Goal: Transaction & Acquisition: Book appointment/travel/reservation

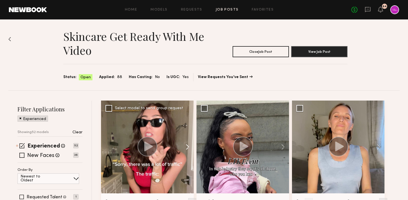
scroll to position [51, 0]
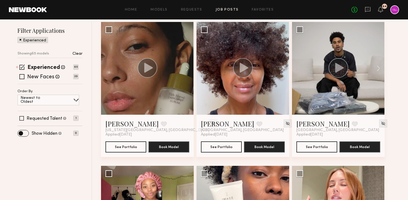
scroll to position [82, 0]
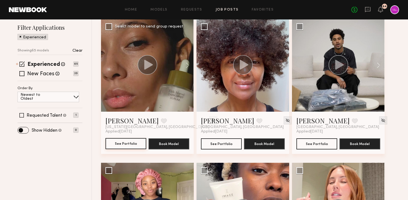
click at [128, 145] on button "See Portfolio" at bounding box center [125, 143] width 41 height 11
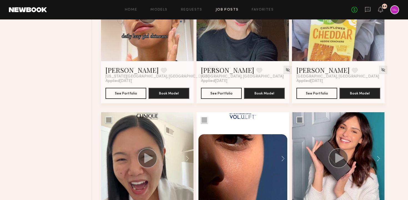
scroll to position [1660, 0]
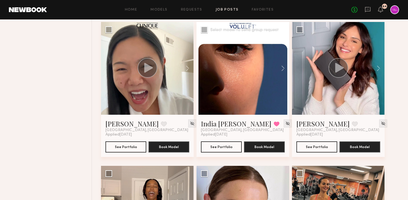
click at [221, 100] on div at bounding box center [242, 68] width 93 height 93
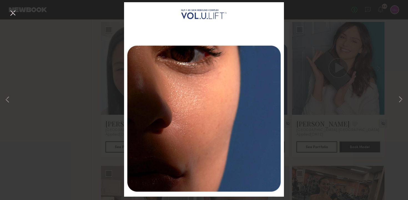
click at [312, 68] on div "1 of 13" at bounding box center [204, 100] width 408 height 200
click at [13, 13] on button at bounding box center [12, 13] width 9 height 10
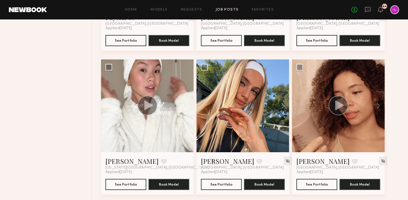
scroll to position [2053, 0]
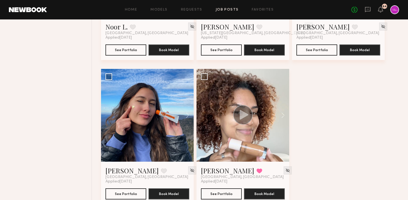
scroll to position [2985, 0]
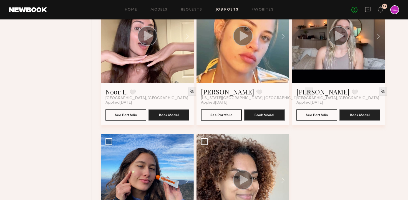
click at [306, 93] on img at bounding box center [308, 91] width 5 height 5
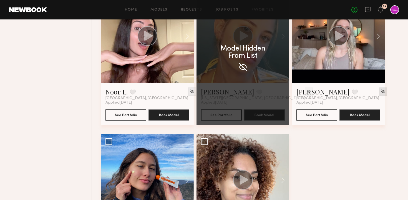
click at [381, 92] on img at bounding box center [383, 91] width 5 height 5
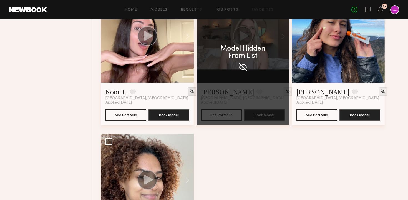
click at [190, 92] on img at bounding box center [192, 91] width 5 height 5
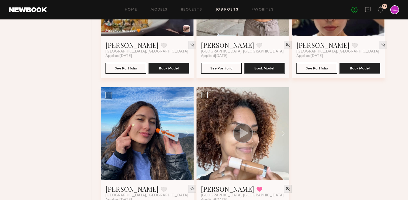
scroll to position [2919, 0]
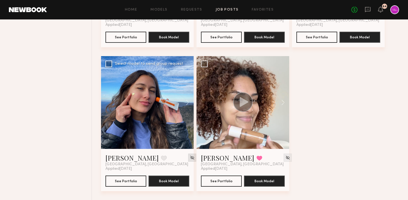
click at [190, 158] on img at bounding box center [192, 157] width 5 height 5
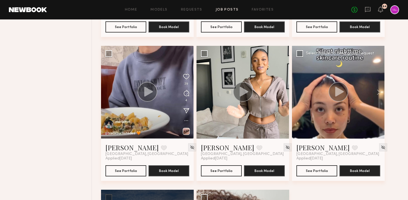
scroll to position [2783, 0]
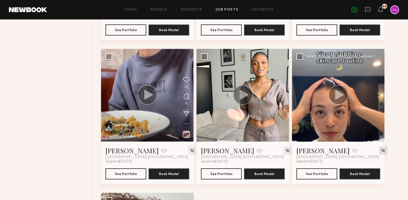
click at [381, 150] on img at bounding box center [383, 150] width 5 height 5
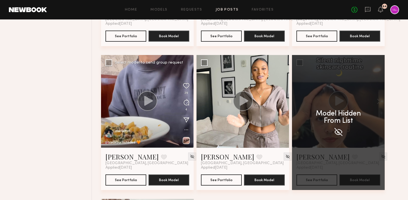
click at [141, 103] on circle at bounding box center [148, 101] width 20 height 20
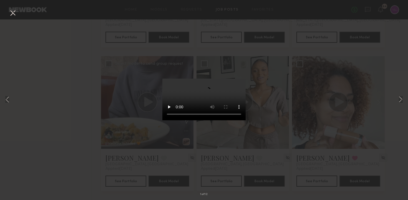
scroll to position [2776, 0]
click at [106, 134] on div "1 of 12" at bounding box center [204, 100] width 408 height 200
click at [14, 13] on button at bounding box center [12, 13] width 9 height 10
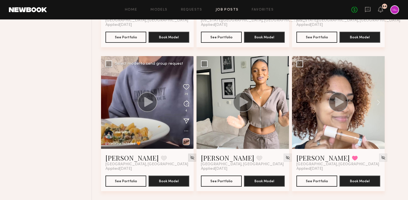
click at [190, 158] on img at bounding box center [192, 157] width 5 height 5
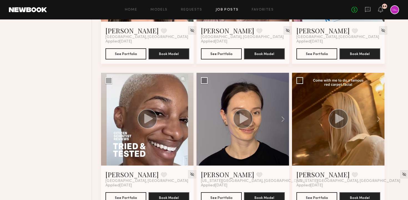
scroll to position [2631, 0]
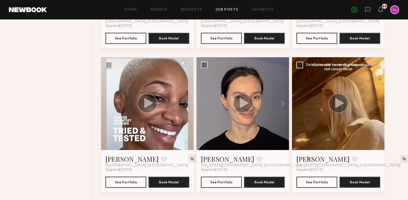
click at [339, 105] on icon at bounding box center [339, 103] width 9 height 10
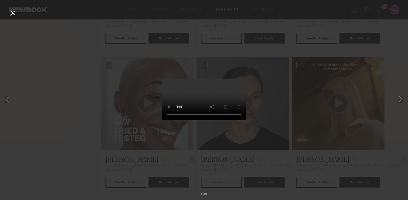
click at [11, 14] on button at bounding box center [12, 13] width 9 height 10
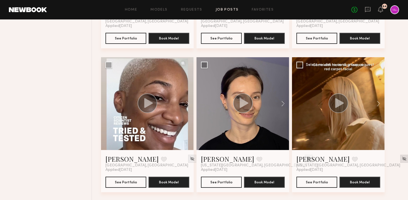
click at [402, 157] on img at bounding box center [404, 158] width 5 height 5
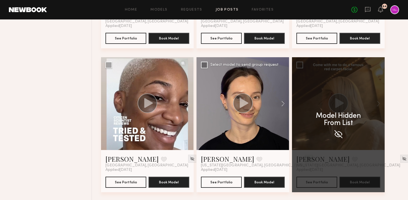
click at [306, 158] on img at bounding box center [308, 158] width 5 height 5
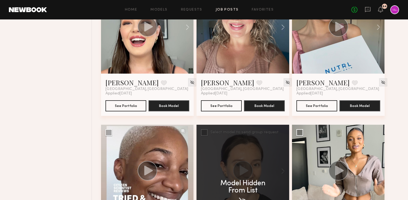
scroll to position [2493, 0]
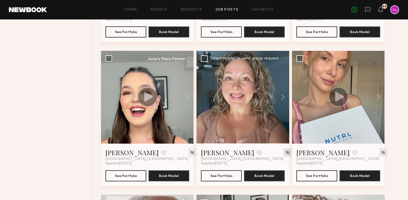
click at [284, 149] on div at bounding box center [288, 152] width 8 height 8
click at [285, 153] on img at bounding box center [287, 152] width 5 height 5
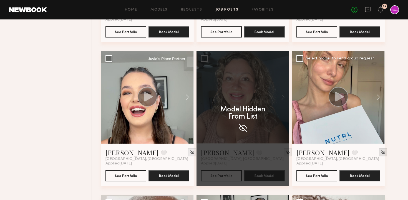
click at [381, 153] on img at bounding box center [383, 152] width 5 height 5
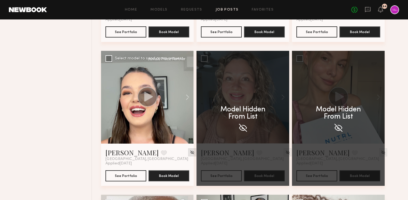
click at [190, 153] on img at bounding box center [192, 152] width 5 height 5
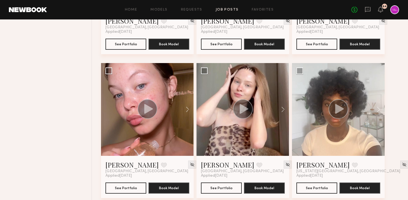
scroll to position [2332, 0]
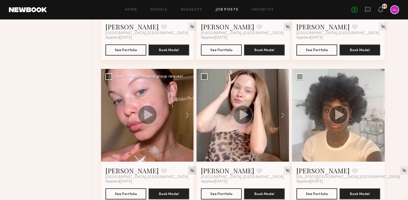
click at [190, 170] on img at bounding box center [192, 170] width 5 height 5
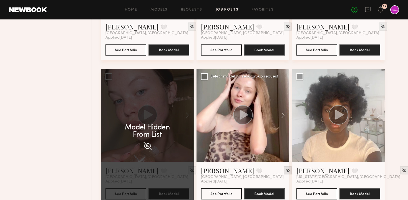
click at [285, 170] on img at bounding box center [287, 170] width 5 height 5
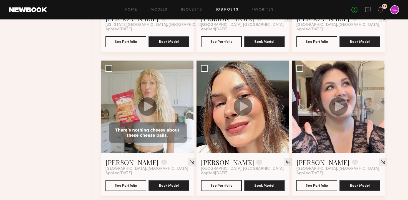
scroll to position [2193, 0]
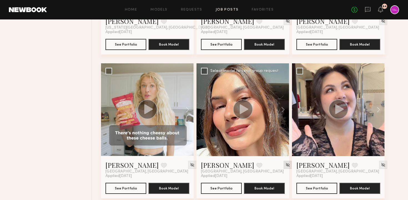
click at [285, 164] on img at bounding box center [287, 164] width 5 height 5
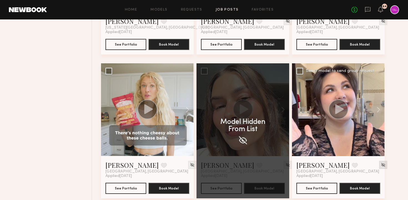
click at [381, 165] on img at bounding box center [383, 164] width 5 height 5
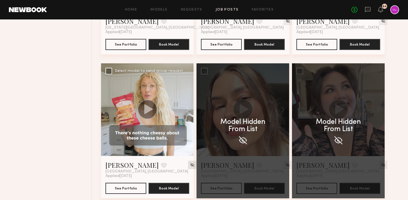
click at [190, 166] on img at bounding box center [192, 164] width 5 height 5
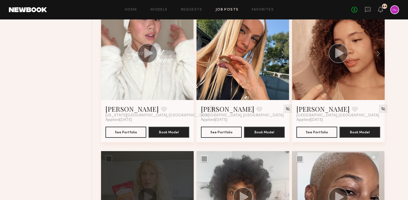
scroll to position [2070, 0]
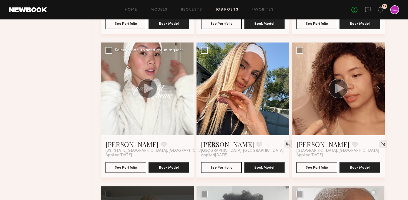
click at [211, 146] on img at bounding box center [213, 144] width 5 height 5
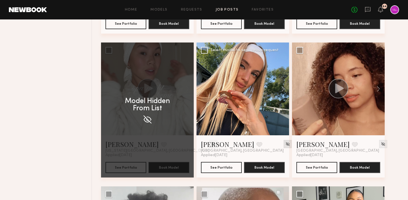
click at [285, 144] on img at bounding box center [287, 144] width 5 height 5
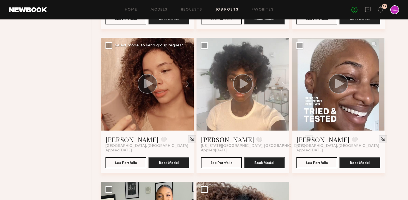
scroll to position [2074, 0]
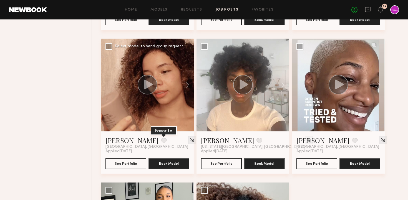
click at [161, 140] on button at bounding box center [164, 140] width 6 height 5
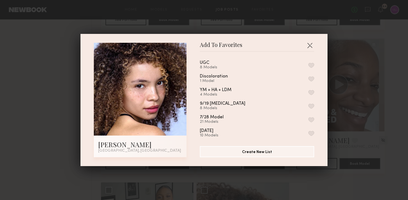
click at [56, 114] on div "Add To Favorites Maryna B. Los Angeles, CA Add To Favorites UGC 8 Models Discol…" at bounding box center [204, 100] width 408 height 200
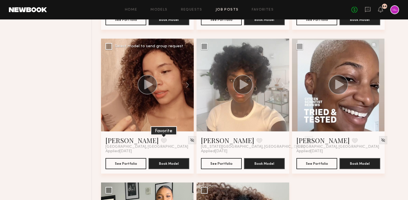
click at [161, 141] on button at bounding box center [164, 140] width 6 height 5
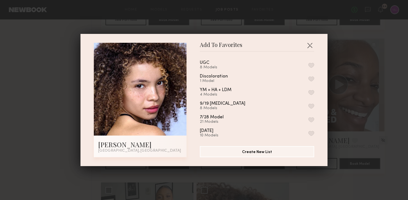
click at [310, 65] on button "button" at bounding box center [311, 65] width 6 height 5
click at [358, 95] on div "Add To Favorites Maryna B. Los Angeles, CA Add To Favorites UGC 9 Models Remove…" at bounding box center [204, 100] width 408 height 200
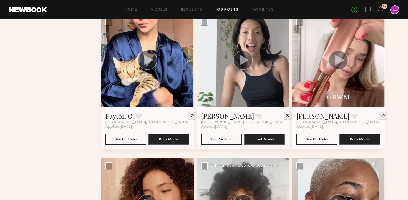
scroll to position [1944, 0]
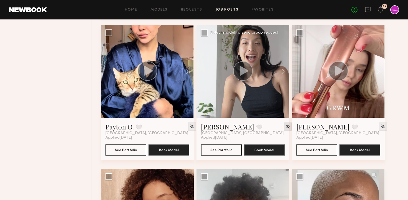
click at [285, 127] on img at bounding box center [287, 126] width 5 height 5
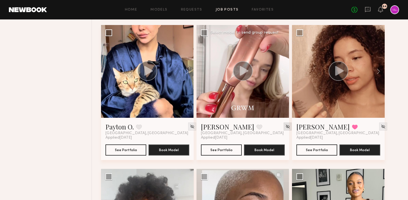
click at [285, 127] on img at bounding box center [287, 126] width 5 height 5
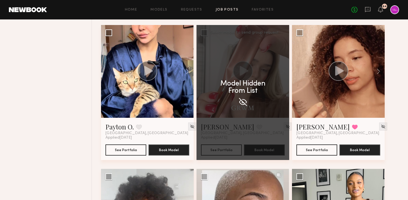
scroll to position [1911, 0]
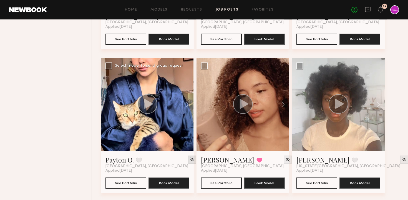
click at [190, 159] on img at bounding box center [192, 159] width 5 height 5
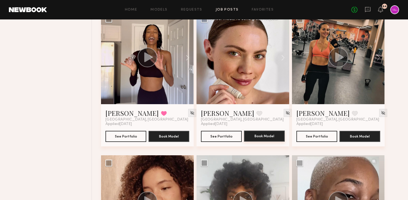
scroll to position [1812, 0]
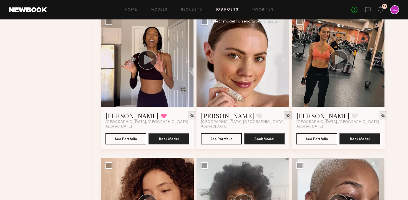
click at [285, 115] on img at bounding box center [287, 115] width 5 height 5
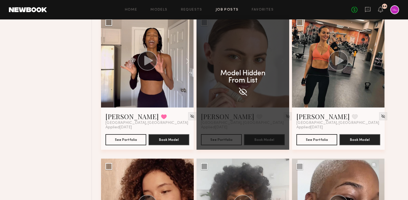
scroll to position [1801, 0]
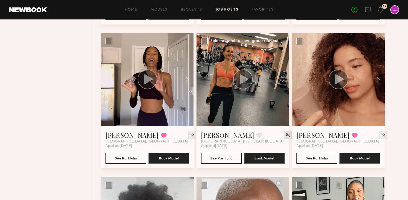
click at [285, 134] on img at bounding box center [287, 134] width 5 height 5
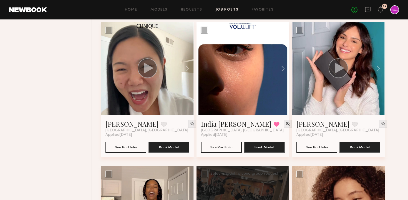
scroll to position [1632, 0]
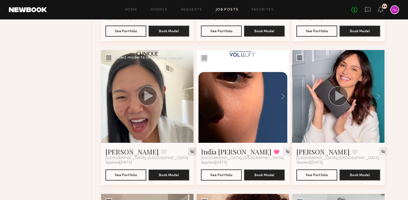
click at [190, 151] on img at bounding box center [192, 151] width 5 height 5
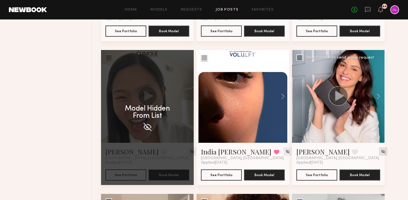
click at [381, 151] on img at bounding box center [383, 151] width 5 height 5
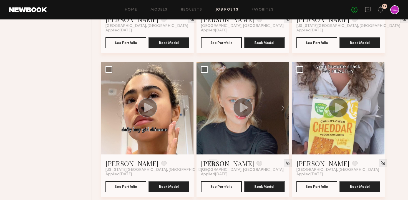
scroll to position [1470, 0]
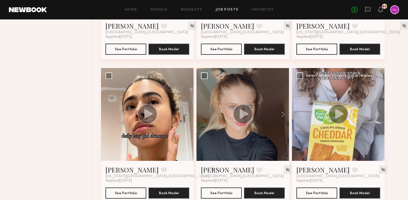
click at [331, 120] on circle at bounding box center [338, 113] width 19 height 19
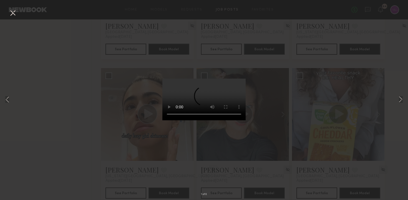
click at [12, 13] on button at bounding box center [12, 13] width 9 height 10
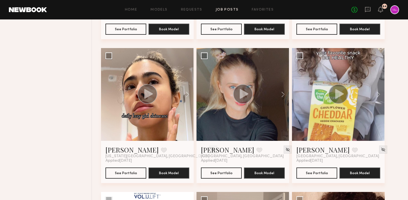
scroll to position [1503, 0]
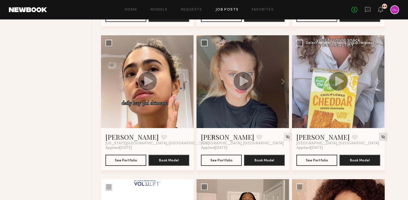
click at [381, 137] on img at bounding box center [383, 136] width 5 height 5
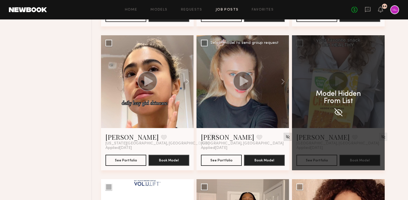
click at [285, 137] on img at bounding box center [287, 136] width 5 height 5
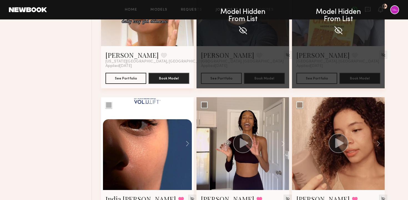
scroll to position [1610, 0]
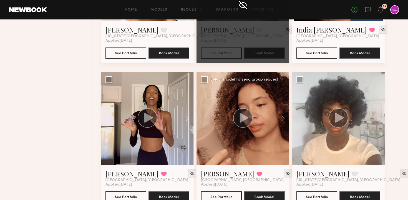
click at [241, 122] on icon at bounding box center [244, 118] width 9 height 10
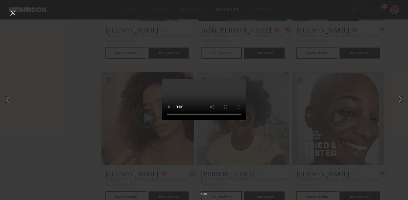
click at [14, 13] on button at bounding box center [12, 13] width 9 height 10
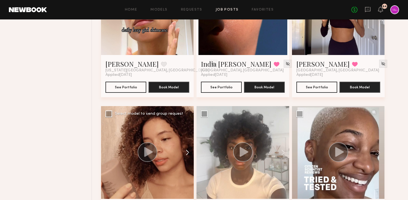
scroll to position [1573, 0]
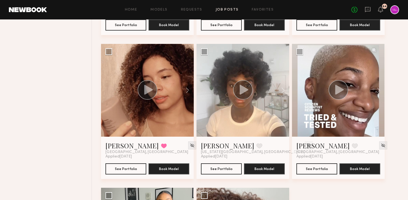
scroll to position [1649, 0]
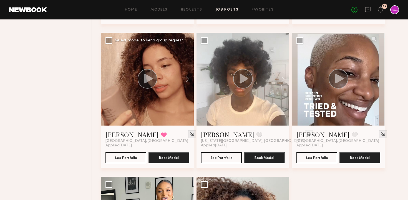
click at [147, 85] on circle at bounding box center [148, 79] width 20 height 20
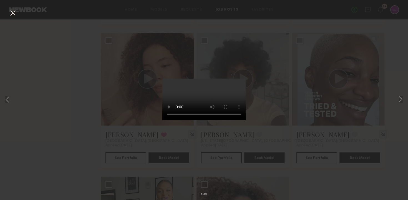
click at [69, 98] on div "1 of 9" at bounding box center [204, 100] width 408 height 200
click at [14, 14] on button at bounding box center [12, 13] width 9 height 10
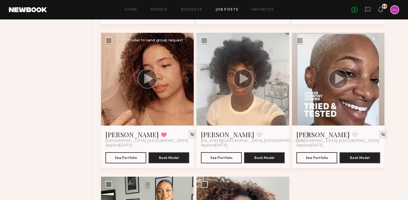
click at [122, 165] on div "Maryna B. Favorited Los Angeles, CA Applied 09/12/2025 See Portfolio Book Model" at bounding box center [147, 146] width 93 height 42
click at [117, 159] on button "See Portfolio" at bounding box center [125, 157] width 41 height 11
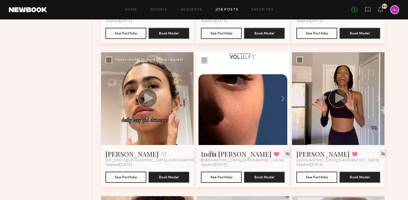
scroll to position [1495, 0]
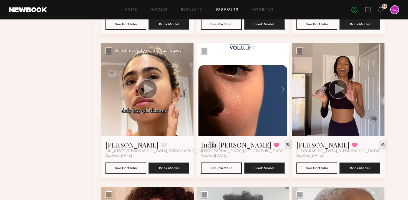
click at [211, 145] on img at bounding box center [213, 144] width 5 height 5
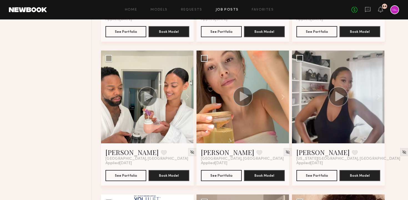
scroll to position [1344, 0]
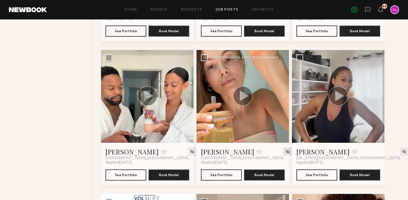
click at [285, 152] on img at bounding box center [287, 151] width 5 height 5
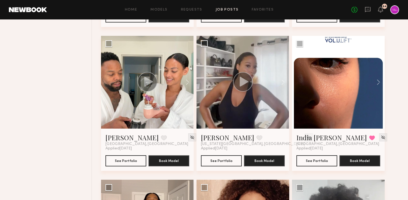
scroll to position [1298, 0]
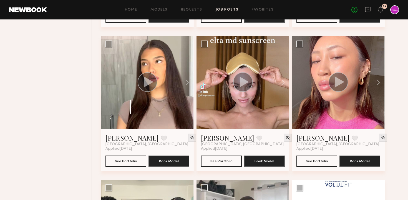
scroll to position [1200, 0]
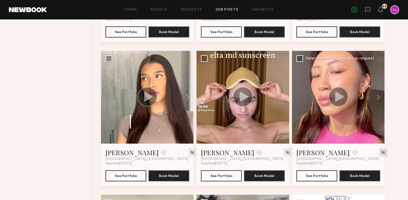
click at [381, 150] on img at bounding box center [383, 152] width 5 height 5
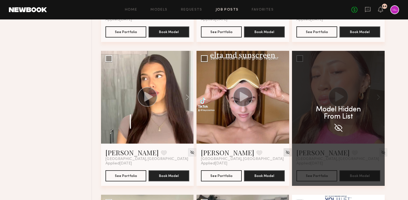
click at [285, 153] on img at bounding box center [287, 152] width 5 height 5
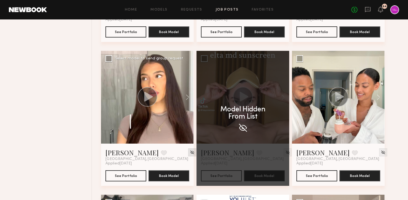
click at [190, 152] on img at bounding box center [192, 152] width 5 height 5
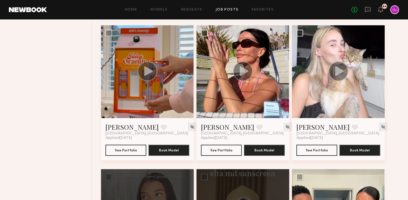
scroll to position [1068, 0]
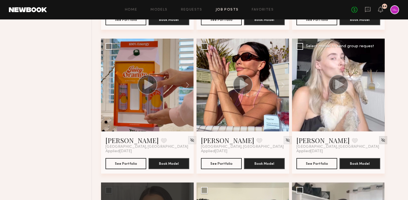
click at [381, 140] on img at bounding box center [383, 140] width 5 height 5
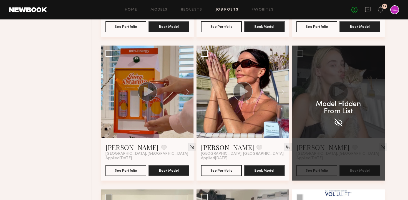
scroll to position [1061, 0]
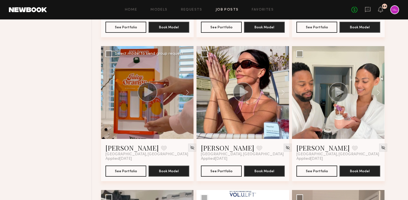
click at [149, 92] on icon at bounding box center [148, 92] width 9 height 10
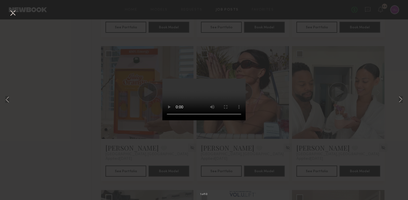
click at [11, 10] on button at bounding box center [12, 13] width 9 height 10
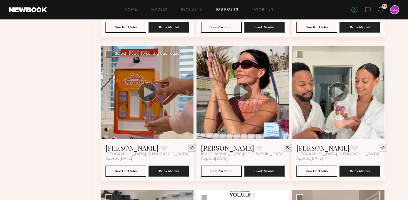
click at [190, 147] on img at bounding box center [192, 147] width 5 height 5
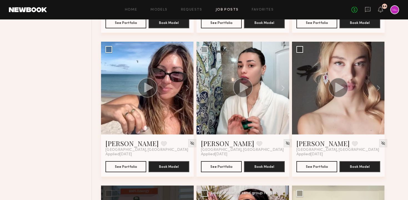
scroll to position [897, 0]
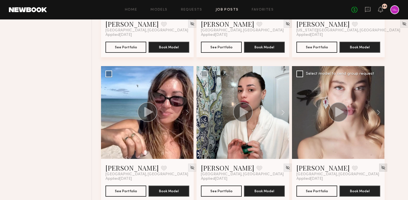
click at [381, 168] on img at bounding box center [383, 167] width 5 height 5
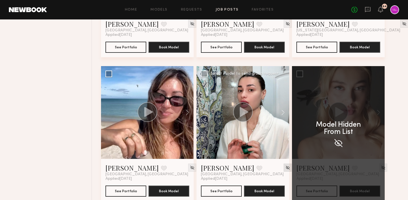
click at [285, 167] on img at bounding box center [287, 167] width 5 height 5
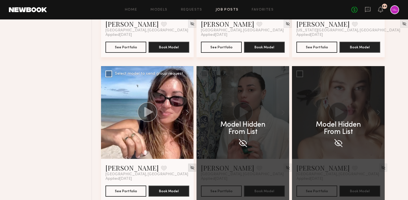
click at [190, 167] on img at bounding box center [192, 167] width 5 height 5
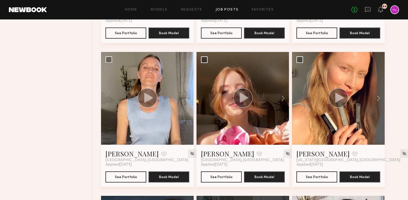
scroll to position [765, 0]
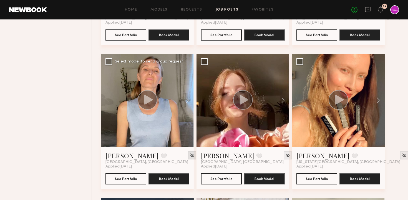
click at [190, 155] on img at bounding box center [192, 155] width 5 height 5
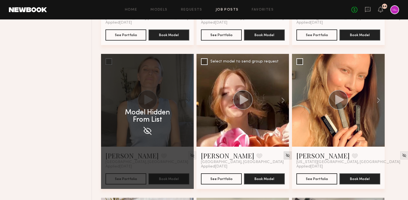
click at [285, 154] on img at bounding box center [287, 155] width 5 height 5
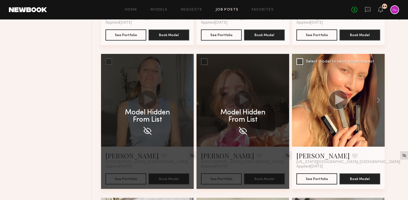
click at [402, 156] on img at bounding box center [404, 155] width 5 height 5
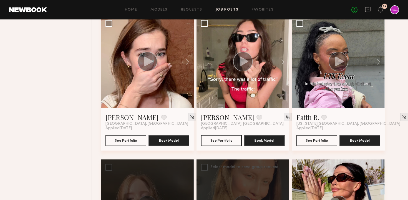
scroll to position [646, 0]
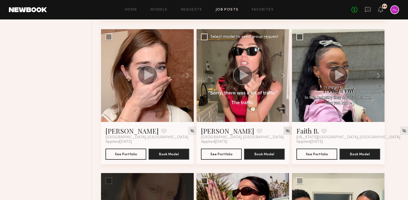
click at [285, 129] on img at bounding box center [287, 130] width 5 height 5
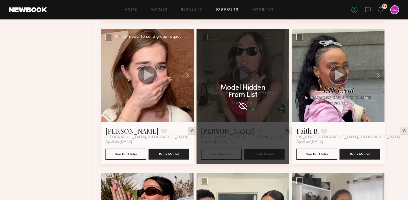
click at [190, 133] on img at bounding box center [192, 130] width 5 height 5
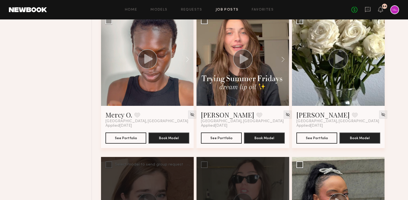
scroll to position [470, 0]
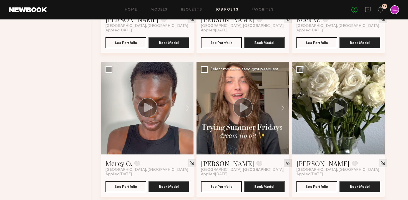
click at [285, 164] on img at bounding box center [287, 163] width 5 height 5
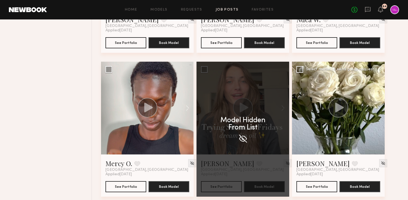
click at [348, 117] on icon at bounding box center [338, 108] width 20 height 20
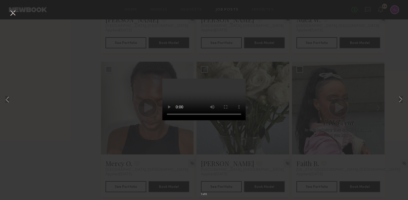
click at [298, 135] on div "1 of 8" at bounding box center [204, 100] width 408 height 200
click at [13, 10] on button at bounding box center [12, 13] width 9 height 10
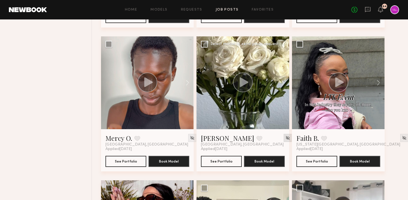
click at [285, 139] on img at bounding box center [287, 137] width 5 height 5
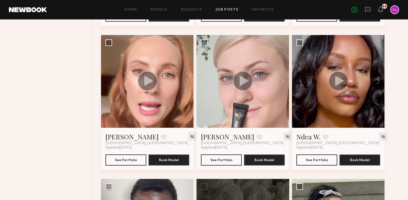
scroll to position [348, 0]
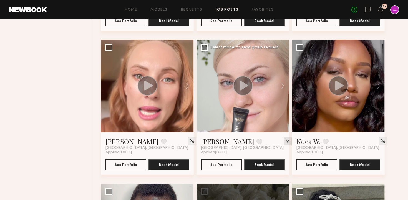
click at [285, 141] on img at bounding box center [287, 141] width 5 height 5
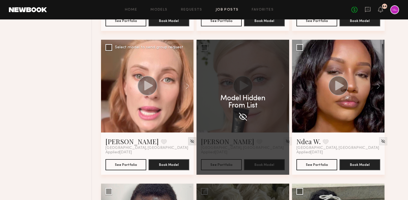
click at [190, 142] on img at bounding box center [192, 141] width 5 height 5
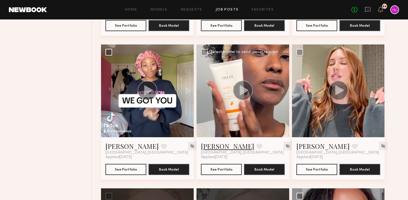
scroll to position [195, 0]
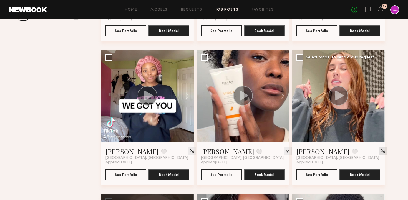
click at [381, 151] on img at bounding box center [383, 151] width 5 height 5
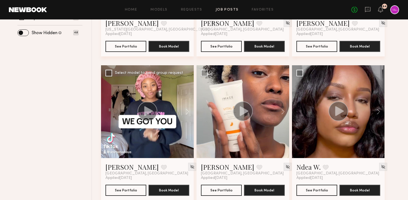
scroll to position [185, 0]
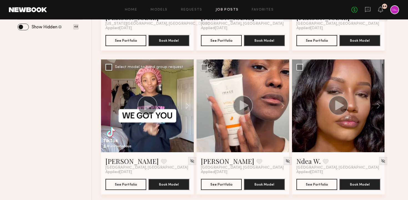
click at [141, 106] on circle at bounding box center [148, 105] width 20 height 20
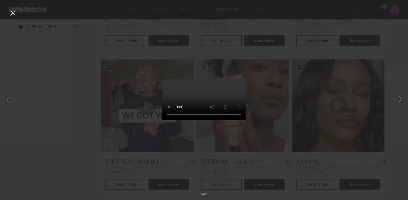
click at [9, 13] on button at bounding box center [12, 13] width 9 height 10
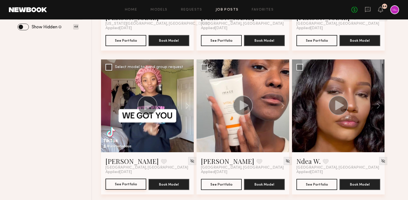
click at [132, 184] on button "See Portfolio" at bounding box center [125, 183] width 41 height 11
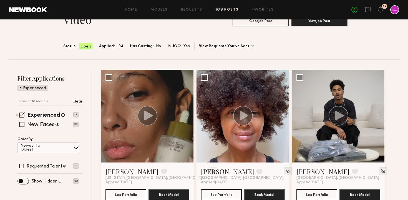
scroll to position [24, 0]
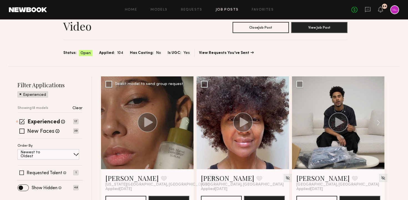
click at [154, 121] on circle at bounding box center [148, 122] width 20 height 20
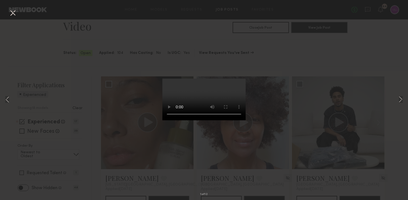
click at [14, 13] on button at bounding box center [12, 13] width 9 height 10
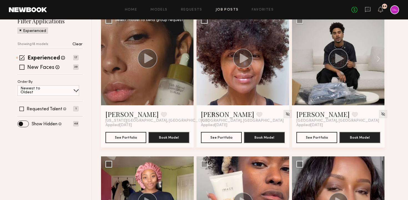
scroll to position [92, 0]
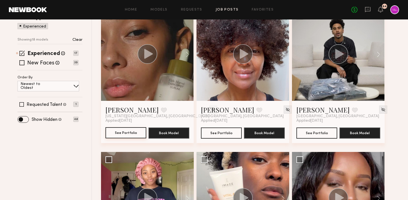
click at [127, 136] on button "See Portfolio" at bounding box center [125, 132] width 41 height 11
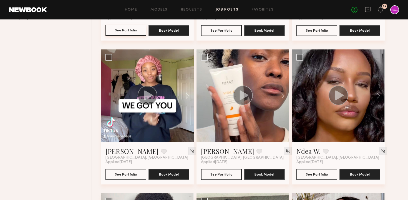
scroll to position [197, 0]
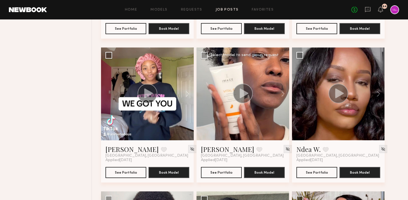
click at [245, 94] on icon at bounding box center [244, 93] width 9 height 10
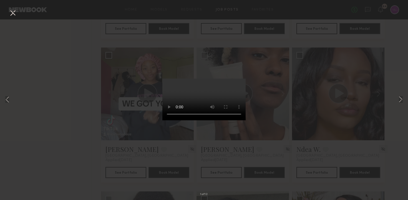
click at [13, 14] on button at bounding box center [12, 13] width 9 height 10
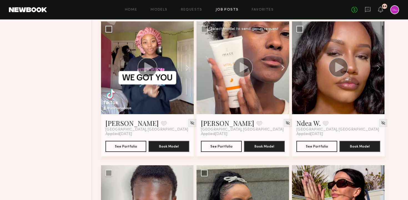
scroll to position [237, 0]
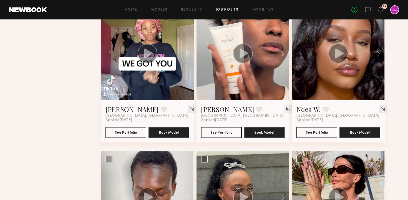
click at [344, 64] on div at bounding box center [338, 53] width 93 height 93
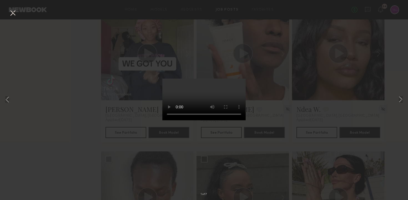
click at [17, 13] on div "1 of 7" at bounding box center [204, 100] width 408 height 200
click at [12, 13] on button at bounding box center [12, 13] width 9 height 10
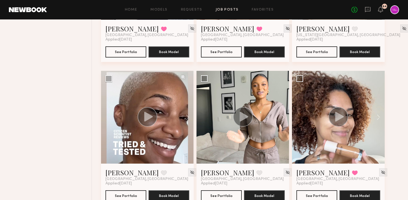
scroll to position [763, 0]
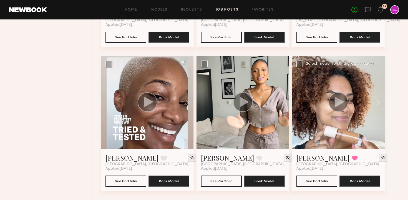
click at [341, 124] on div at bounding box center [338, 102] width 93 height 93
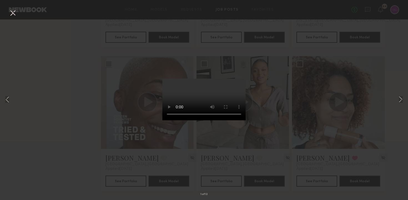
click at [13, 14] on button at bounding box center [12, 13] width 9 height 10
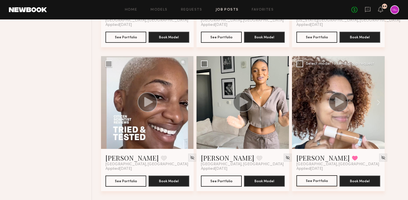
click at [322, 181] on button "See Portfolio" at bounding box center [316, 180] width 41 height 11
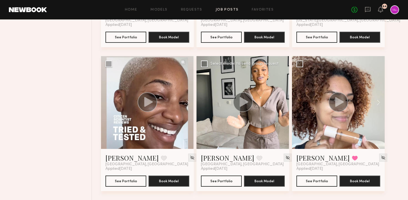
click at [239, 108] on circle at bounding box center [243, 102] width 20 height 20
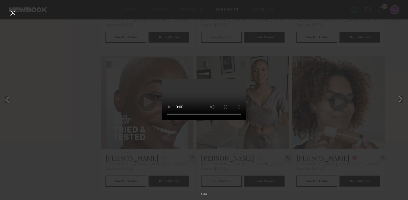
click at [10, 13] on button at bounding box center [12, 13] width 9 height 10
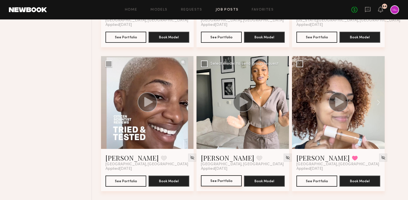
click at [226, 182] on button "See Portfolio" at bounding box center [221, 180] width 41 height 11
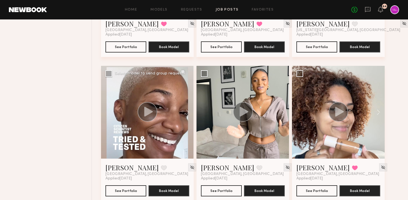
click at [153, 121] on icon at bounding box center [147, 112] width 20 height 20
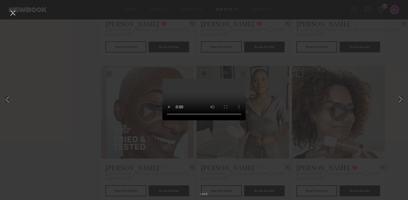
click at [78, 125] on div "1 of 10" at bounding box center [204, 100] width 408 height 200
click at [12, 15] on button at bounding box center [12, 13] width 9 height 10
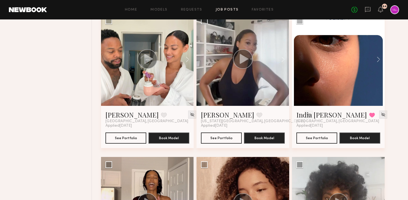
scroll to position [763, 0]
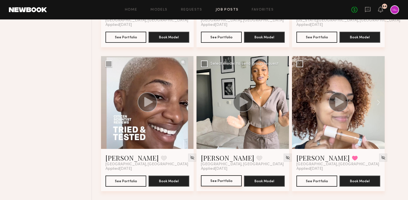
click at [220, 183] on button "See Portfolio" at bounding box center [221, 180] width 41 height 11
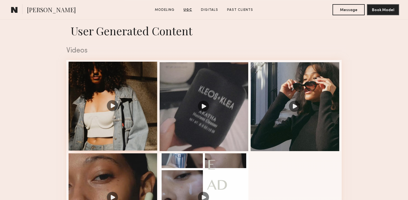
scroll to position [541, 0]
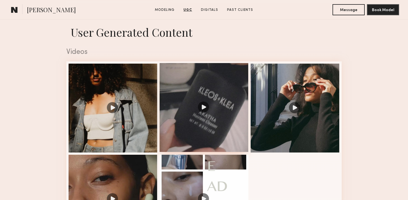
click at [198, 117] on div at bounding box center [204, 107] width 89 height 89
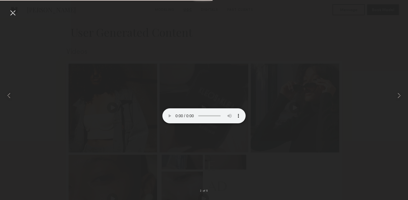
click at [10, 11] on div at bounding box center [12, 12] width 9 height 9
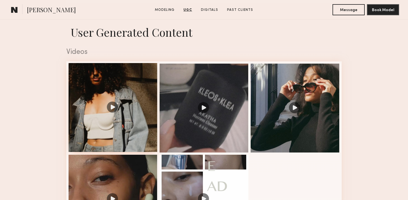
click at [122, 110] on div at bounding box center [113, 107] width 89 height 89
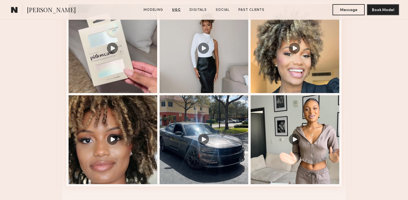
scroll to position [608, 0]
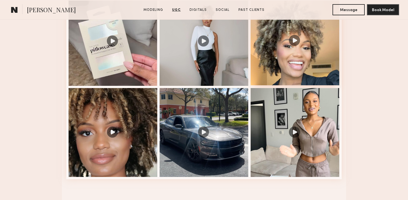
click at [297, 63] on div at bounding box center [295, 40] width 89 height 89
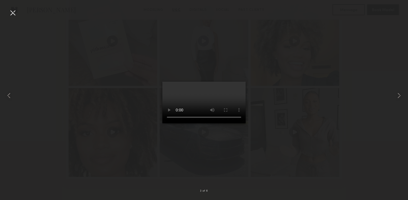
click at [12, 15] on div at bounding box center [12, 12] width 9 height 9
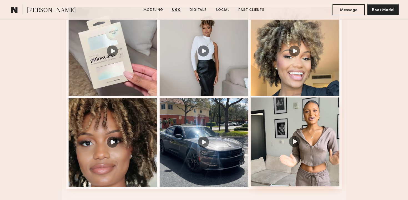
scroll to position [599, 0]
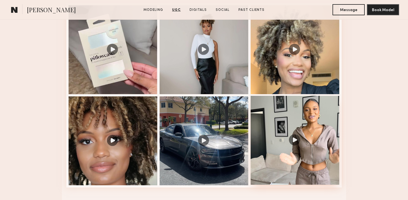
click at [303, 137] on div at bounding box center [295, 140] width 89 height 89
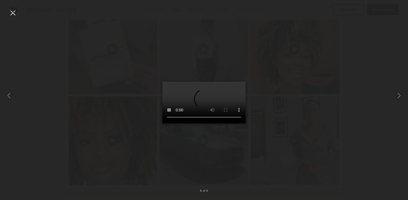
click at [13, 13] on div at bounding box center [12, 12] width 9 height 9
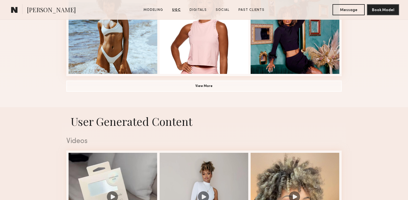
scroll to position [0, 0]
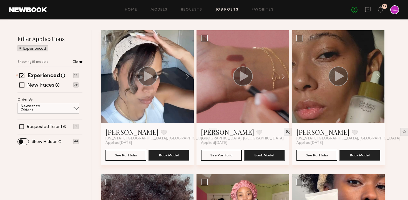
scroll to position [70, 0]
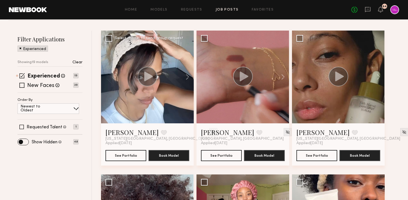
click at [139, 98] on div at bounding box center [147, 77] width 93 height 93
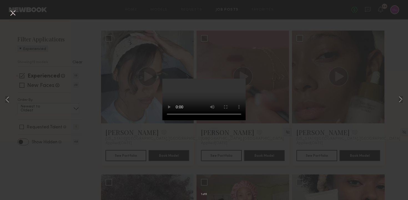
click at [108, 143] on div "1 of 6" at bounding box center [204, 100] width 408 height 200
click at [12, 12] on button at bounding box center [12, 13] width 9 height 10
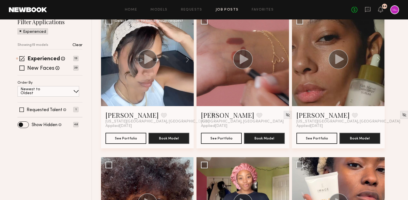
scroll to position [94, 0]
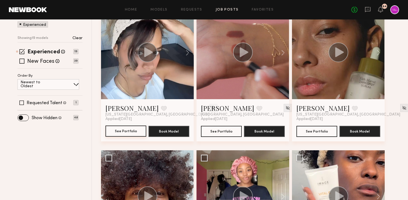
click at [118, 131] on button "See Portfolio" at bounding box center [125, 130] width 41 height 11
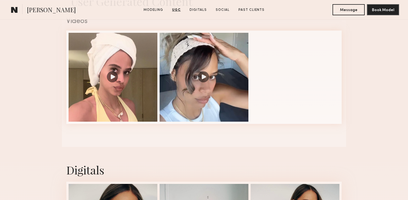
click at [52, 94] on nb-model-profile-ugc-container "User Generated Content Videos 1 of 2" at bounding box center [204, 67] width 408 height 160
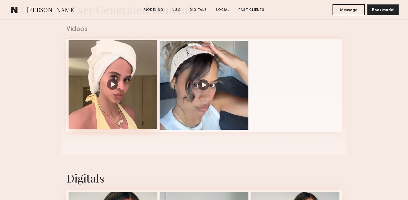
scroll to position [449, 0]
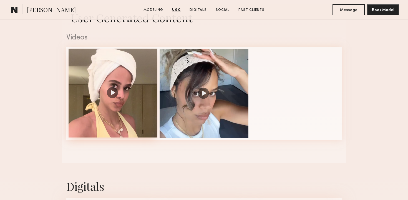
click at [132, 83] on div at bounding box center [113, 93] width 89 height 89
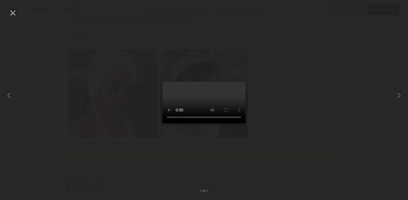
click at [14, 15] on div at bounding box center [12, 12] width 9 height 9
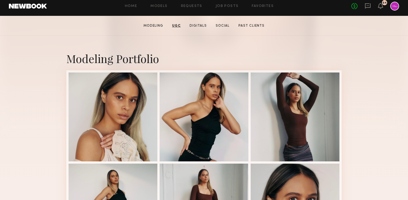
scroll to position [0, 0]
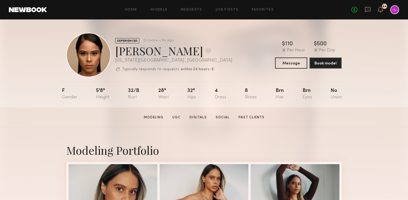
click at [392, 10] on div at bounding box center [394, 9] width 9 height 9
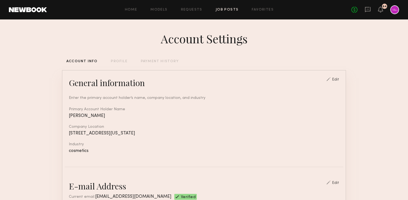
click at [235, 9] on link "Job Posts" at bounding box center [227, 10] width 23 height 4
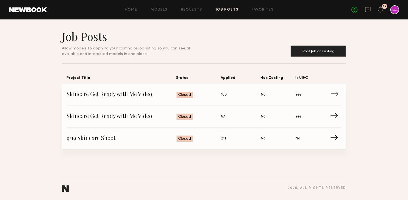
click at [161, 97] on span "Skincare Get Ready with Me Video" at bounding box center [122, 94] width 110 height 8
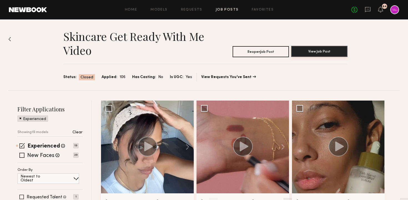
click at [317, 54] on button "View Job Post" at bounding box center [319, 51] width 56 height 11
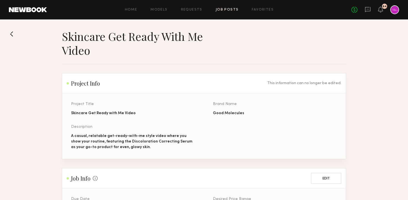
click at [224, 10] on link "Job Posts" at bounding box center [227, 10] width 23 height 4
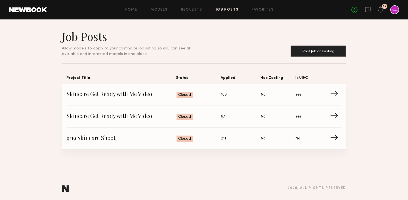
click at [171, 179] on section "2025 , all rights reserved" at bounding box center [204, 188] width 284 height 24
click at [168, 61] on section "Job Posts Allow models to apply to your casting or job listing so you can see a…" at bounding box center [204, 89] width 284 height 120
click at [165, 98] on span "Skincare Get Ready with Me Video" at bounding box center [122, 94] width 110 height 8
click at [220, 62] on section "Job Posts Allow models to apply to your casting or job listing so you can see a…" at bounding box center [204, 89] width 284 height 120
click at [248, 51] on header "Job Posts Allow models to apply to your casting or job listing so you can see a…" at bounding box center [204, 42] width 284 height 27
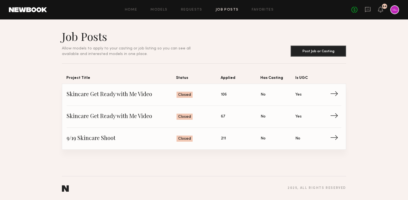
click at [226, 58] on section "Job Posts Allow models to apply to your casting or job listing so you can see a…" at bounding box center [204, 89] width 284 height 120
click at [303, 55] on button "Post Job or Casting" at bounding box center [319, 50] width 56 height 11
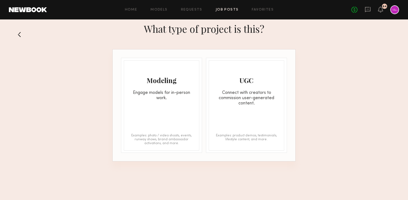
click at [236, 107] on div "UGC Connect with creators to commission user-generated content. Examples: produ…" at bounding box center [246, 105] width 75 height 90
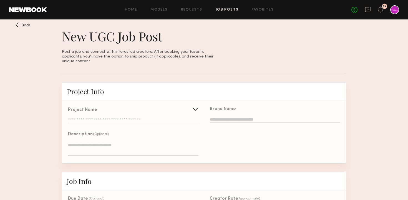
click at [114, 118] on input "text" at bounding box center [133, 121] width 130 height 6
click at [24, 24] on span "Back" at bounding box center [25, 26] width 9 height 4
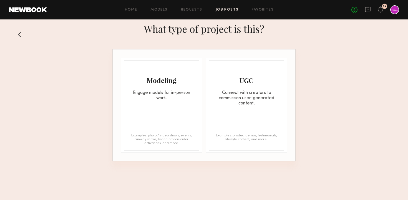
click at [15, 33] on div "What type of project is this?" at bounding box center [204, 34] width 408 height 30
click at [19, 35] on button at bounding box center [21, 34] width 9 height 9
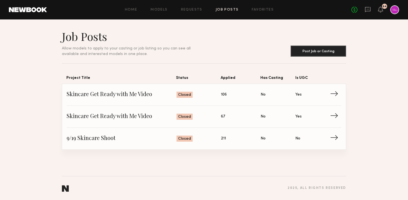
click at [55, 102] on section "Job Posts Allow models to apply to your casting or job listing so you can see a…" at bounding box center [204, 89] width 408 height 120
click at [351, 68] on section "Job Posts Allow models to apply to your casting or job listing so you can see a…" at bounding box center [204, 89] width 408 height 120
click at [375, 84] on section "Job Posts Allow models to apply to your casting or job listing so you can see a…" at bounding box center [204, 89] width 408 height 120
click at [138, 98] on span "Skincare Get Ready with Me Video" at bounding box center [122, 94] width 110 height 8
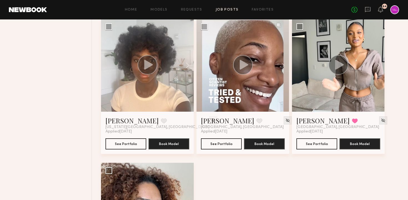
scroll to position [798, 0]
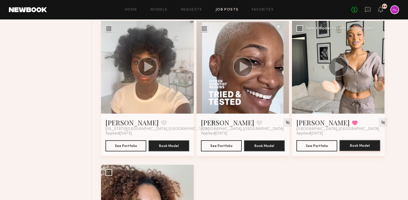
click at [356, 148] on button "Book Model" at bounding box center [359, 145] width 41 height 11
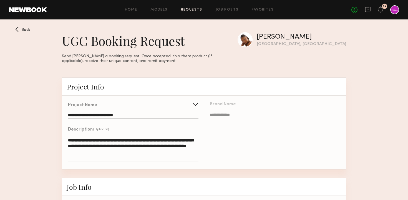
click at [20, 29] on div "Back" at bounding box center [22, 29] width 15 height 5
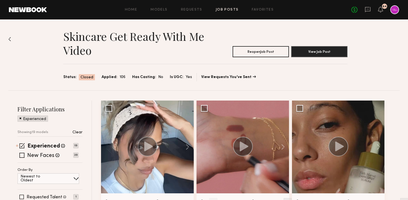
click at [392, 11] on div at bounding box center [394, 9] width 9 height 9
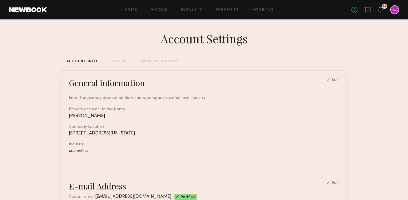
click at [231, 12] on div "Home Models Requests Job Posts Favorites Sign Out No fees up to $5,000 64" at bounding box center [223, 9] width 352 height 9
click at [225, 8] on link "Job Posts" at bounding box center [227, 10] width 23 height 4
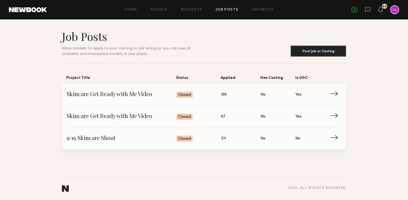
click at [45, 97] on section "Job Posts Allow models to apply to your casting or job listing so you can see a…" at bounding box center [204, 89] width 408 height 120
click at [130, 96] on span "Skincare Get Ready with Me Video" at bounding box center [122, 94] width 110 height 8
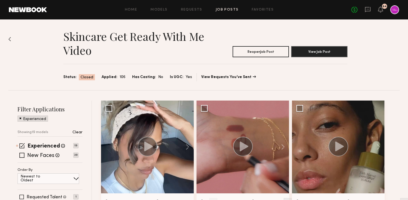
click at [10, 39] on img at bounding box center [9, 39] width 3 height 4
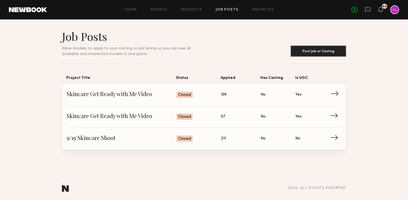
click at [162, 95] on span "Skincare Get Ready with Me Video" at bounding box center [122, 94] width 110 height 8
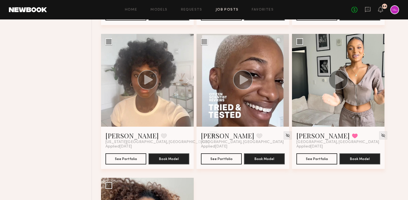
scroll to position [785, 0]
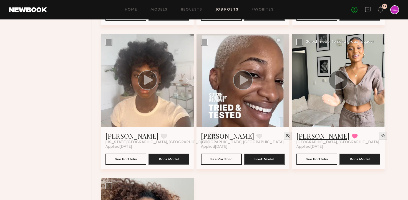
click at [306, 135] on link "[PERSON_NAME]" at bounding box center [322, 135] width 53 height 9
